Goal: Task Accomplishment & Management: Use online tool/utility

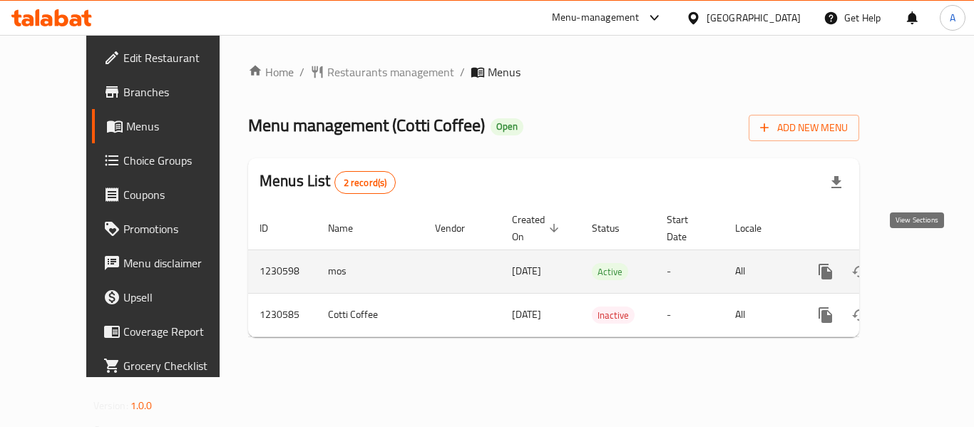
click at [920, 263] on icon "enhanced table" at bounding box center [928, 271] width 17 height 17
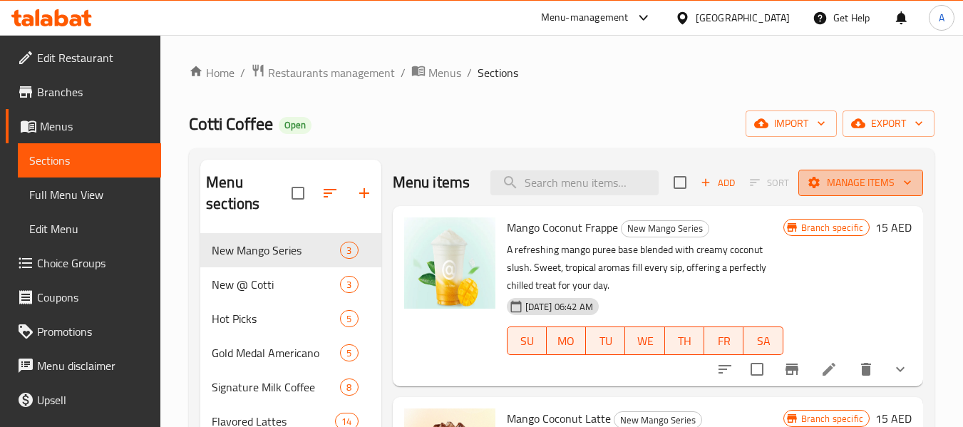
click at [903, 188] on icon "button" at bounding box center [908, 182] width 14 height 14
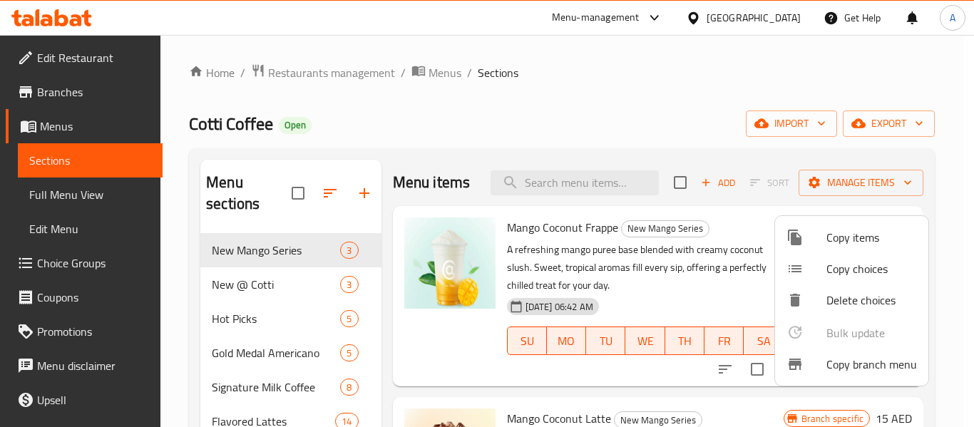
click at [846, 372] on span "Copy branch menu" at bounding box center [871, 364] width 91 height 17
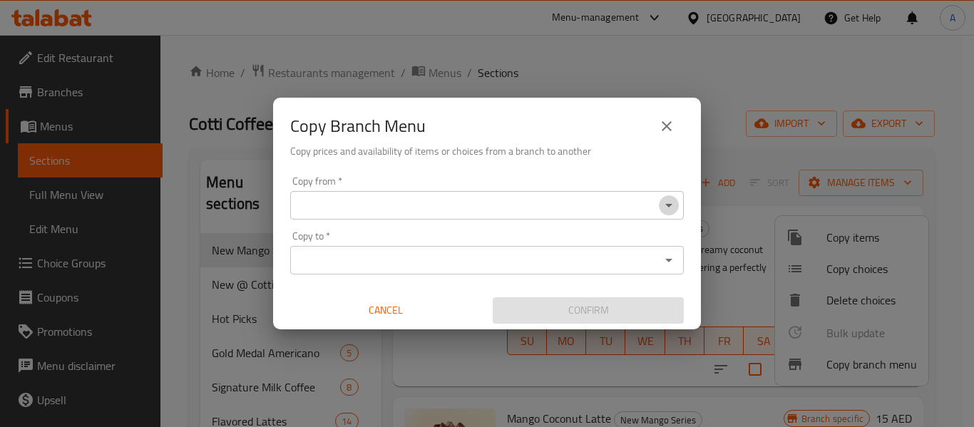
click at [671, 214] on button "Open" at bounding box center [669, 205] width 20 height 20
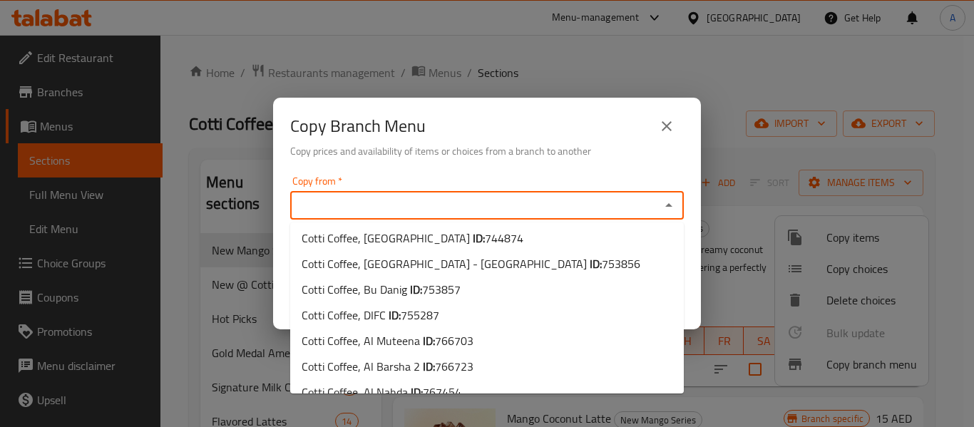
scroll to position [83, 0]
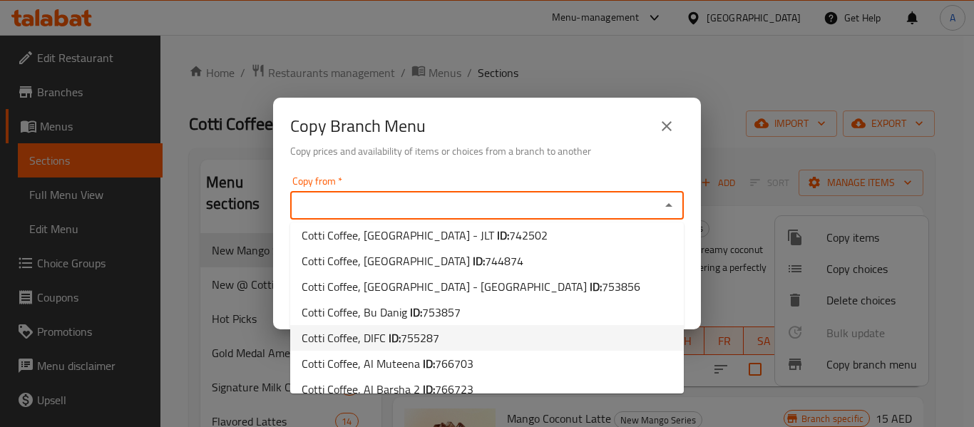
click at [527, 342] on li "Cotti Coffee, DIFC ID: 755287" at bounding box center [487, 338] width 394 height 26
type input "Cotti Coffee, DIFC"
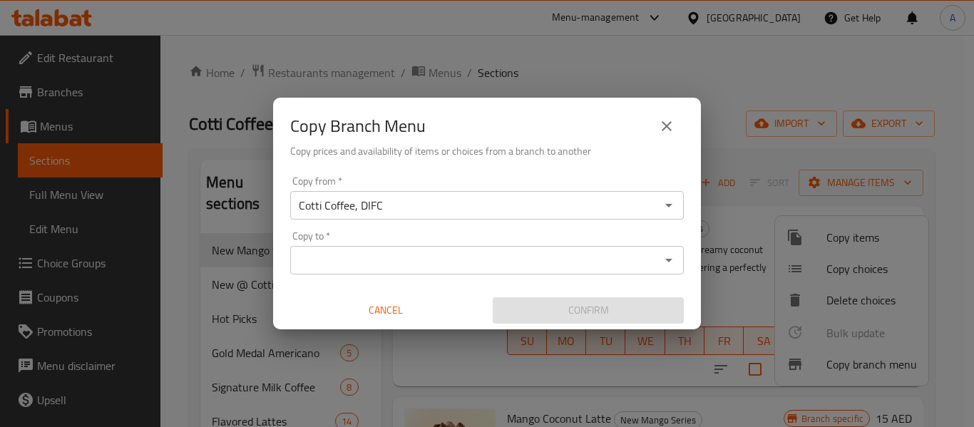
click at [684, 234] on div "Copy from   * Cotti Coffee, DIFC Copy from * Copy to   * Copy to * Cancel Confi…" at bounding box center [487, 249] width 428 height 159
click at [672, 253] on icon "Open" at bounding box center [668, 260] width 17 height 17
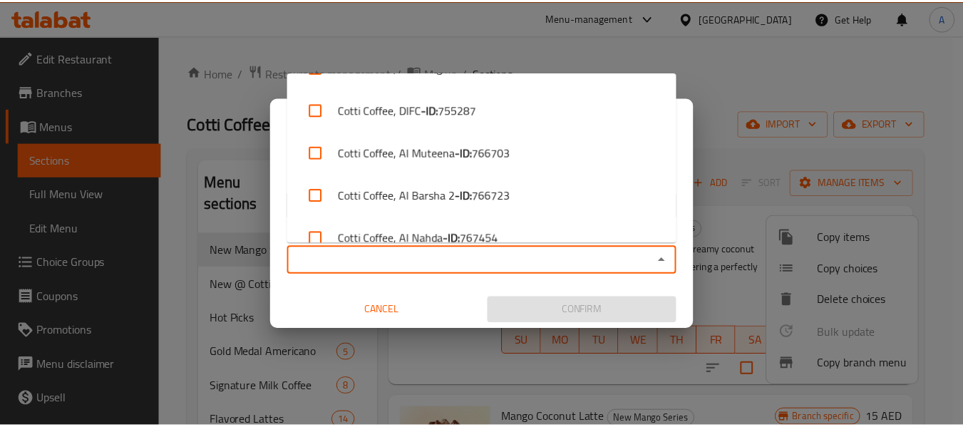
scroll to position [482, 0]
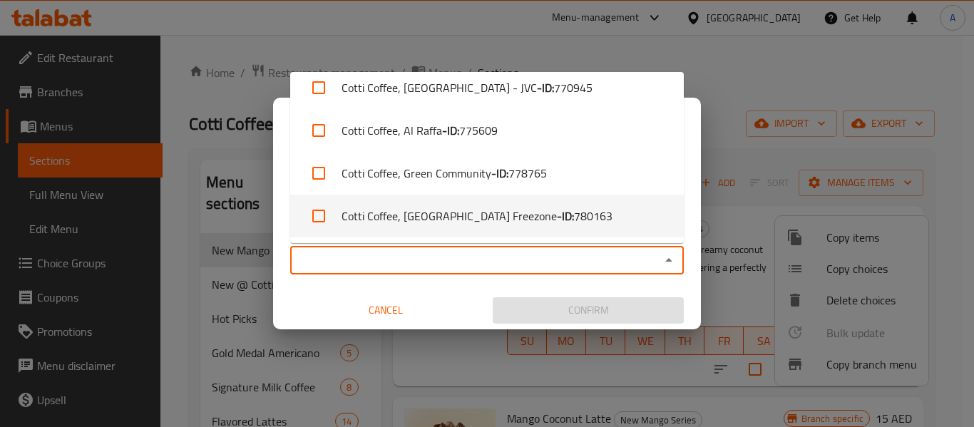
click at [596, 218] on li "Cotti Coffee, [GEOGRAPHIC_DATA] Freezone - ID: 780163" at bounding box center [487, 216] width 394 height 43
checkbox input "true"
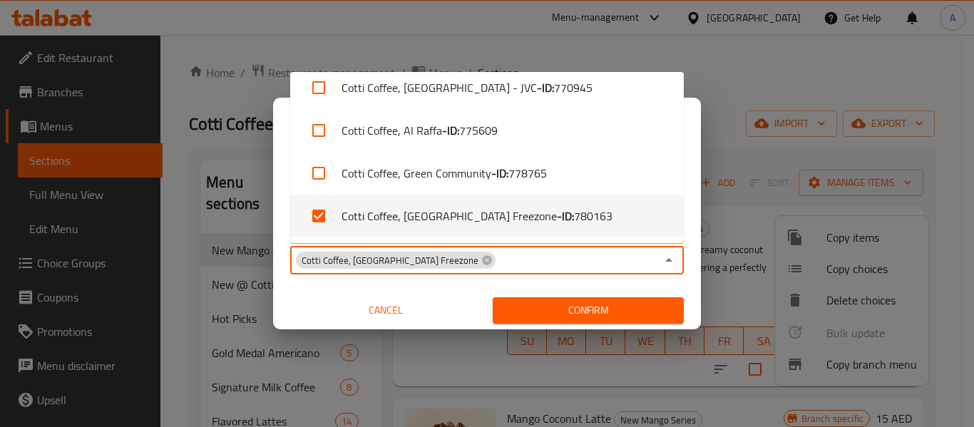
click at [682, 282] on div "Copy from   * Cotti Coffee, DIFC Copy from * Copy to   * Cotti Coffee, [GEOGRAP…" at bounding box center [487, 249] width 428 height 159
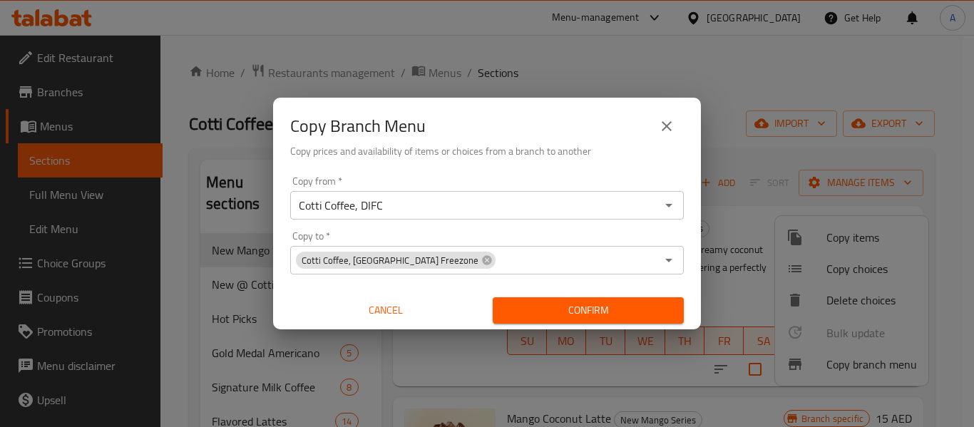
click at [635, 308] on span "Confirm" at bounding box center [588, 311] width 168 height 18
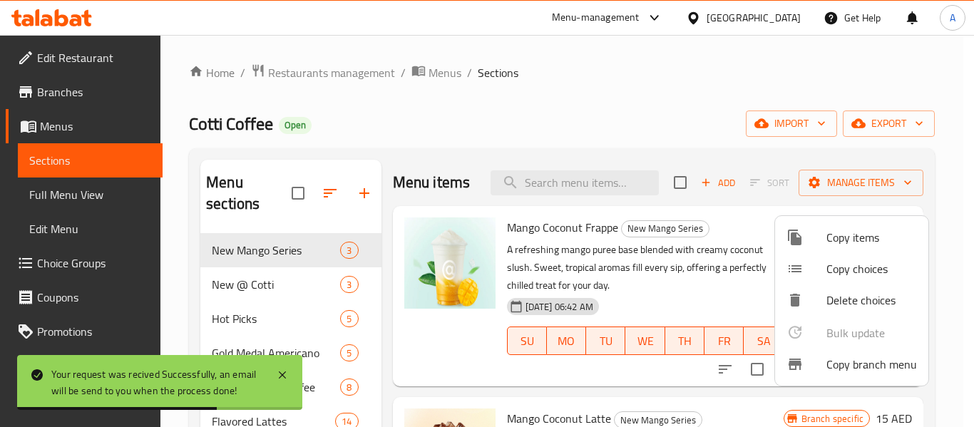
click at [88, 190] on div at bounding box center [487, 213] width 974 height 427
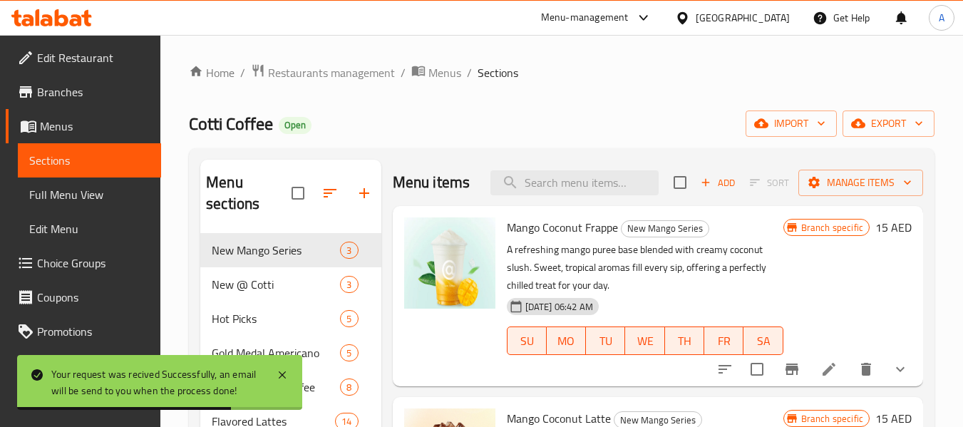
click at [88, 190] on span "Full Menu View" at bounding box center [89, 194] width 120 height 17
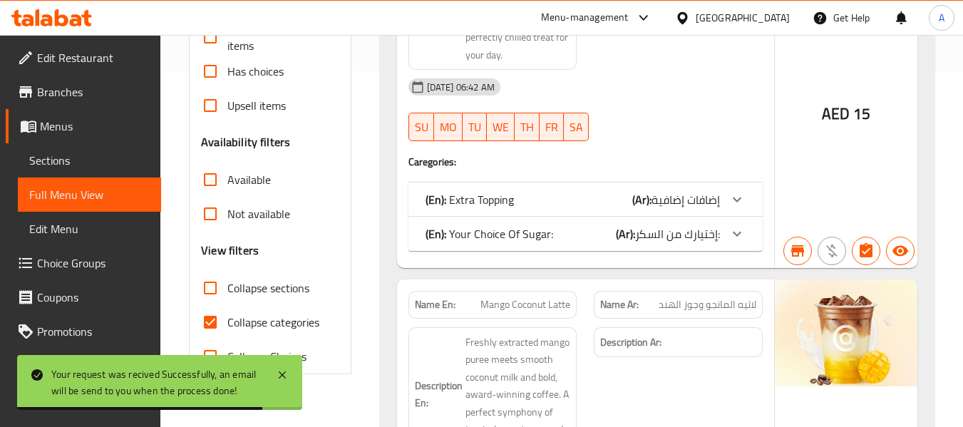
scroll to position [357, 0]
click at [279, 322] on span "Collapse categories" at bounding box center [273, 321] width 92 height 17
click at [227, 322] on input "Collapse categories" at bounding box center [210, 321] width 34 height 34
checkbox input "false"
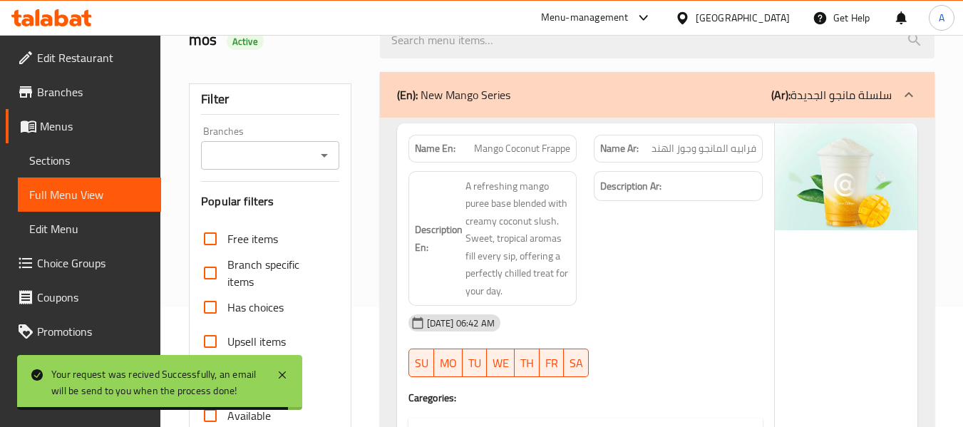
scroll to position [0, 0]
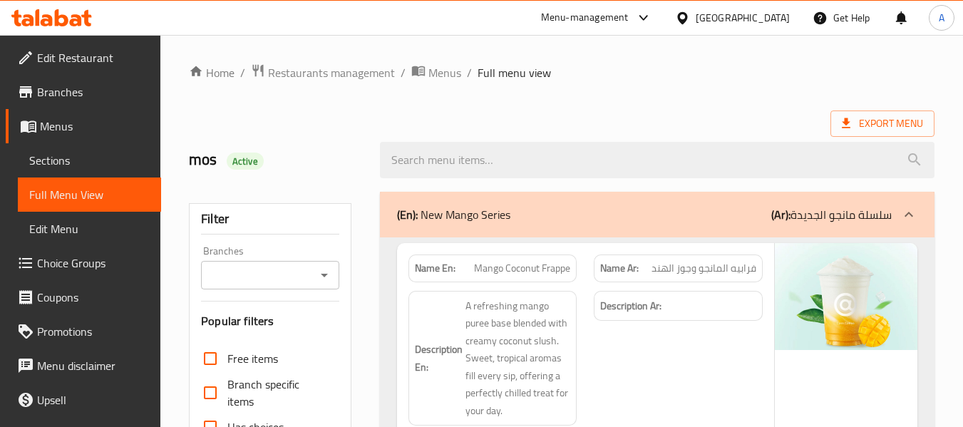
click at [829, 123] on div "Export Menu" at bounding box center [562, 124] width 746 height 26
click at [842, 120] on icon at bounding box center [846, 123] width 14 height 14
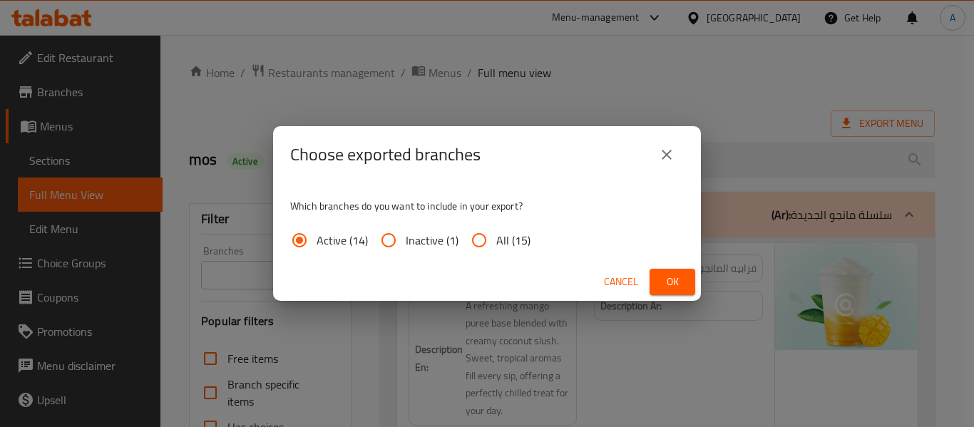
click at [502, 235] on span "All (15)" at bounding box center [513, 240] width 34 height 17
click at [496, 235] on input "All (15)" at bounding box center [479, 240] width 34 height 34
radio input "true"
click at [671, 281] on span "Ok" at bounding box center [672, 282] width 23 height 18
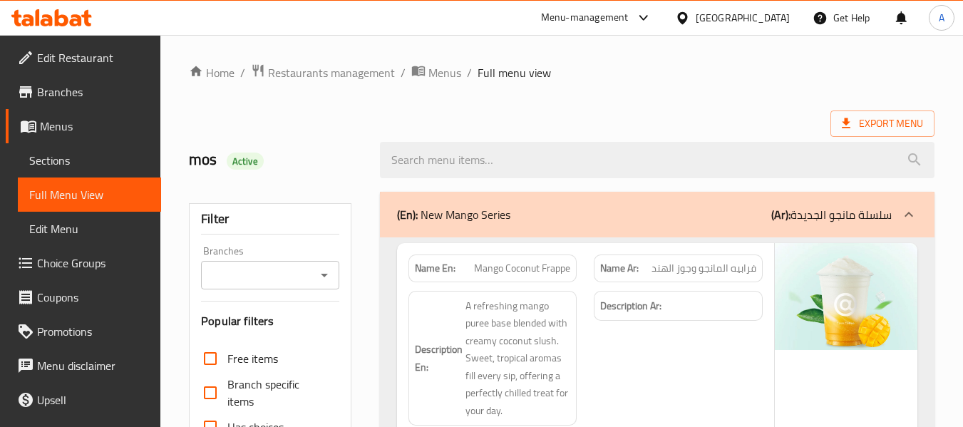
click at [49, 86] on span "Branches" at bounding box center [93, 91] width 113 height 17
